Goal: Navigation & Orientation: Find specific page/section

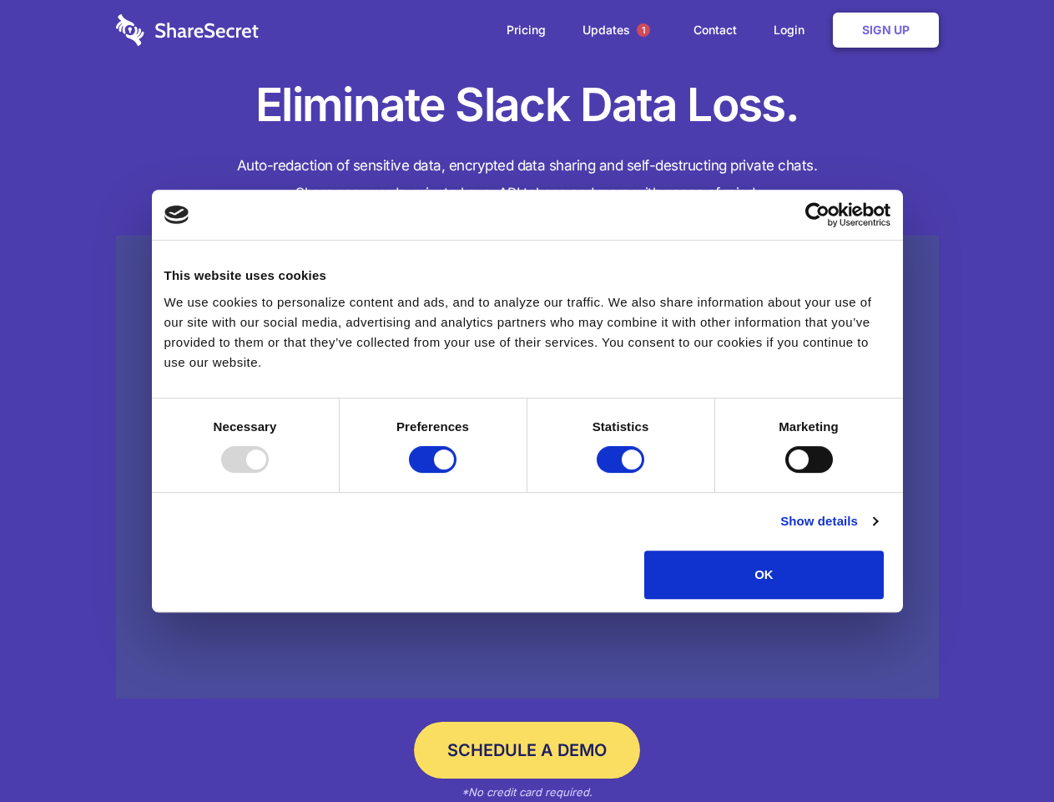
click at [269, 473] on div at bounding box center [245, 459] width 48 height 27
click at [457, 473] on input "Preferences" at bounding box center [433, 459] width 48 height 27
checkbox input "false"
click at [623, 473] on input "Statistics" at bounding box center [621, 459] width 48 height 27
checkbox input "false"
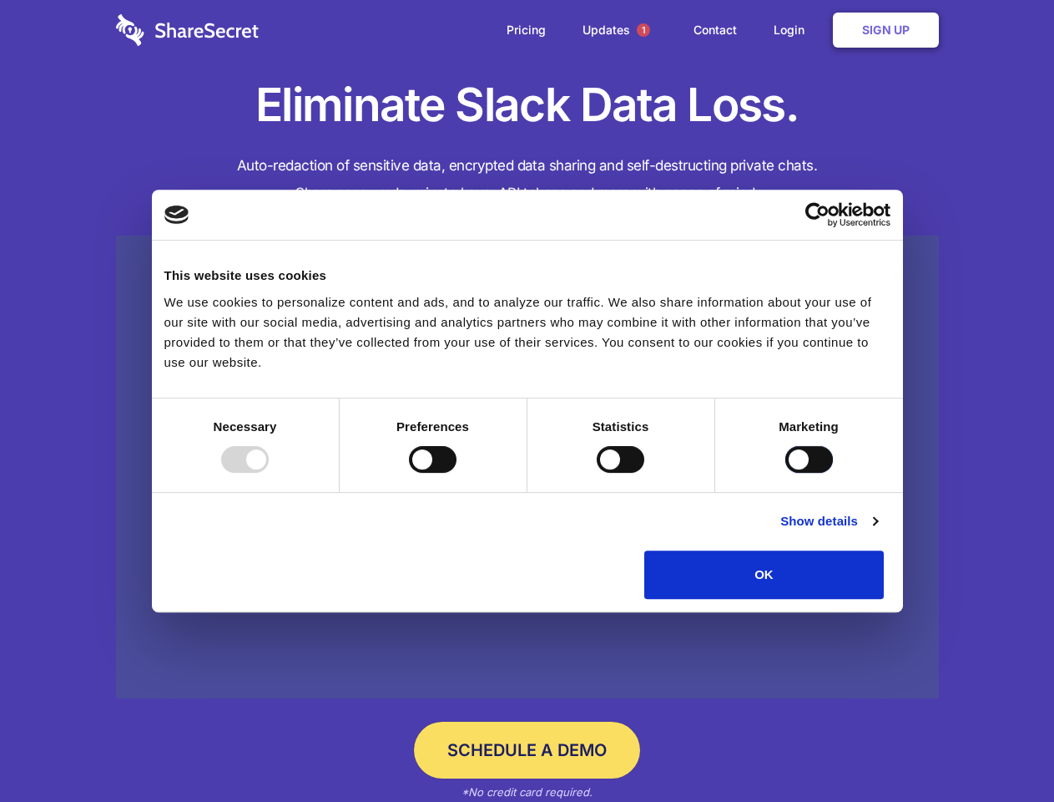
click at [786, 473] on input "Marketing" at bounding box center [810, 459] width 48 height 27
checkbox input "true"
click at [877, 531] on link "Show details" at bounding box center [829, 521] width 97 height 20
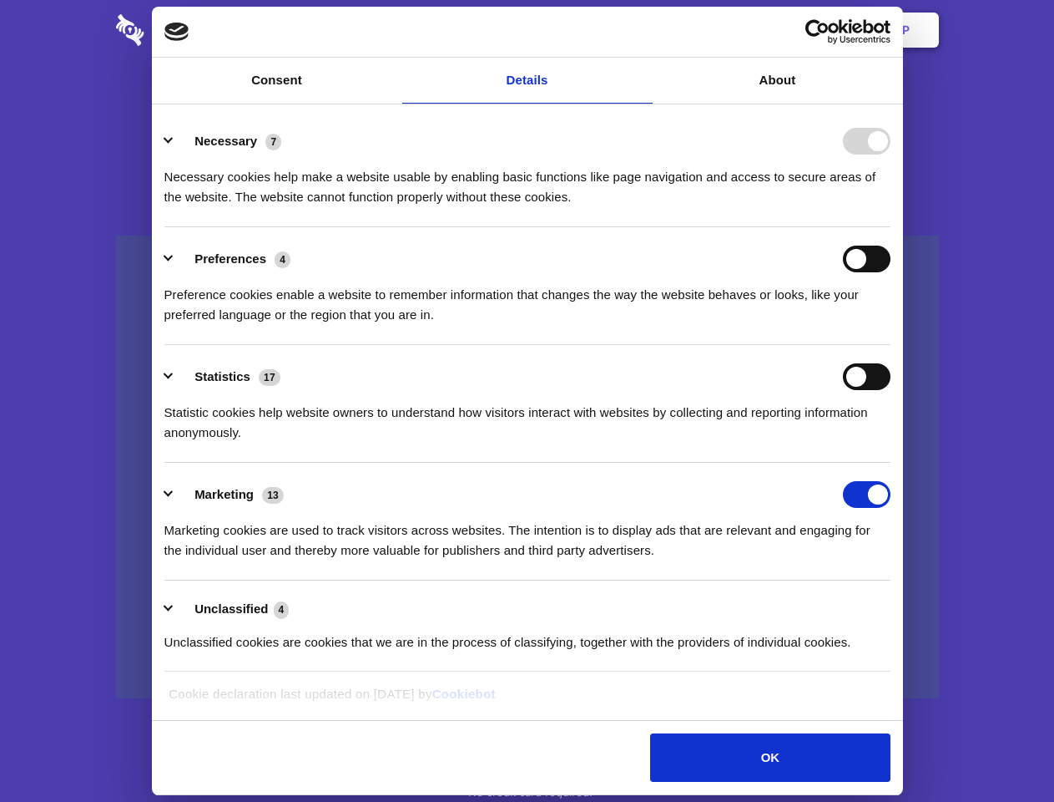
click at [891, 227] on li "Necessary 7 Necessary cookies help make a website usable by enabling basic func…" at bounding box center [527, 168] width 726 height 118
click at [643, 30] on span "1" at bounding box center [643, 29] width 13 height 13
